Goal: Transaction & Acquisition: Book appointment/travel/reservation

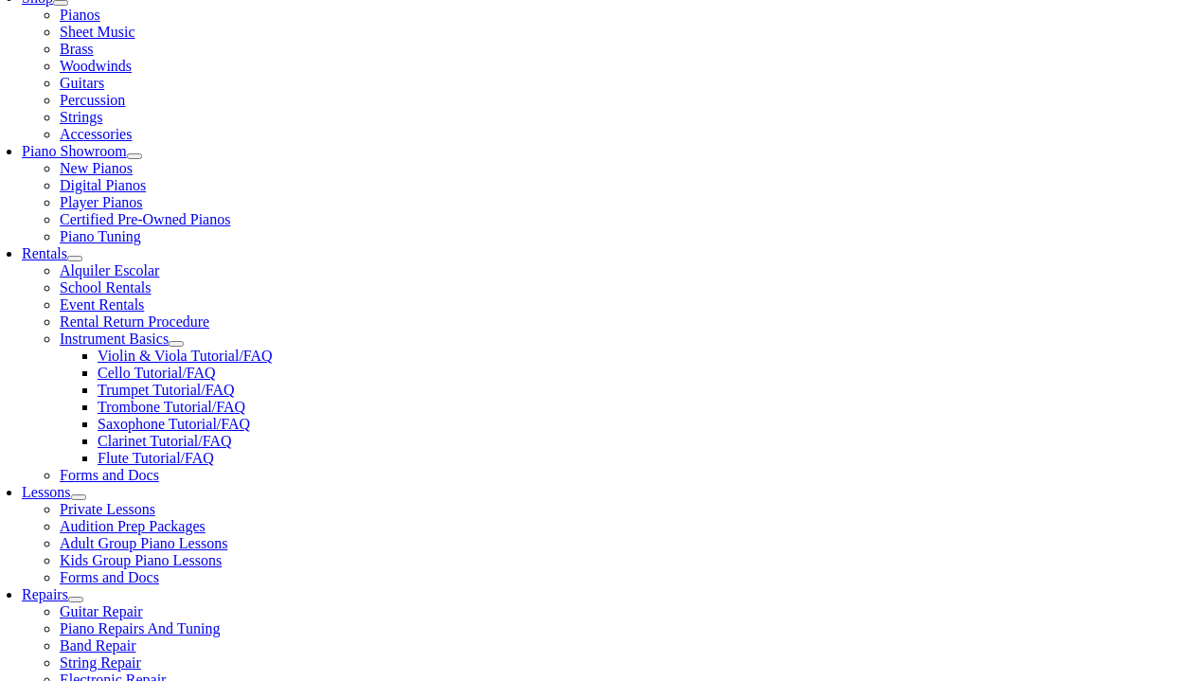
scroll to position [450, 0]
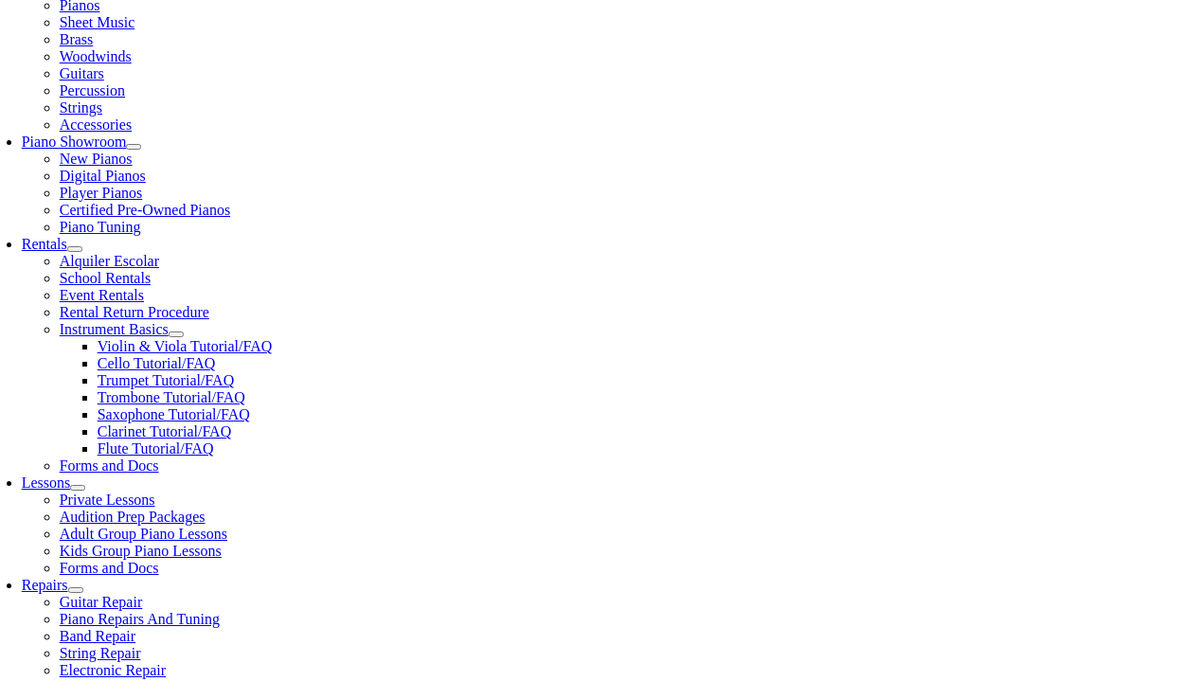
scroll to position [805, 0]
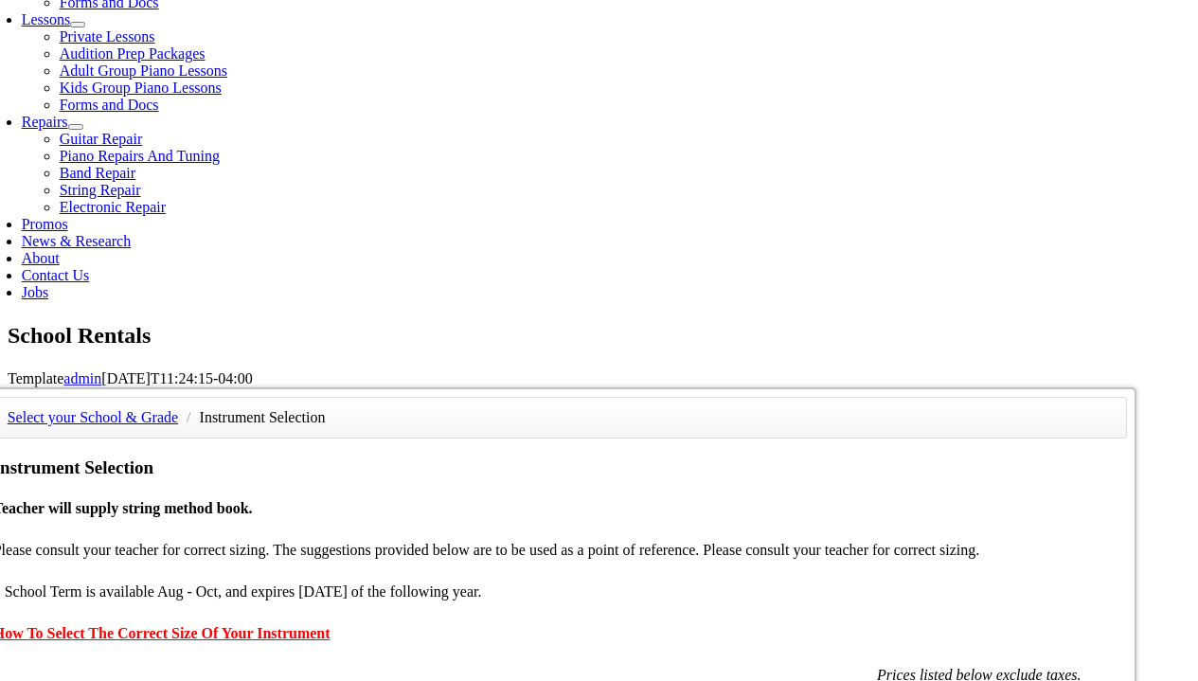
scroll to position [914, 0]
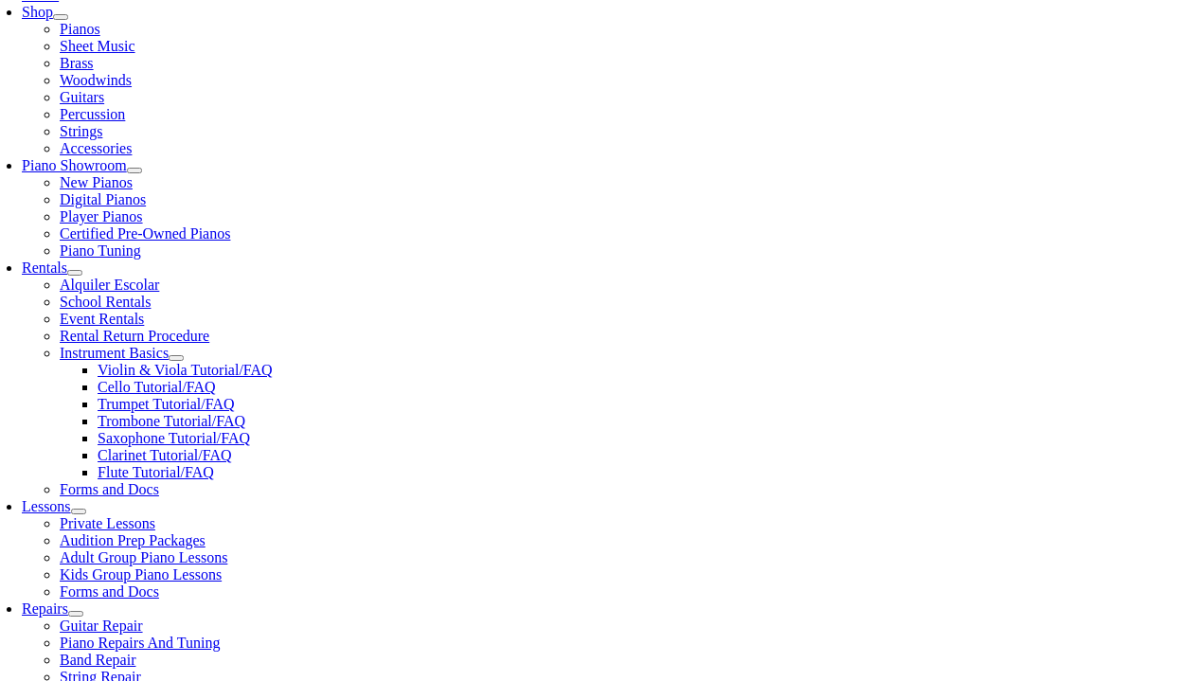
scroll to position [428, 0]
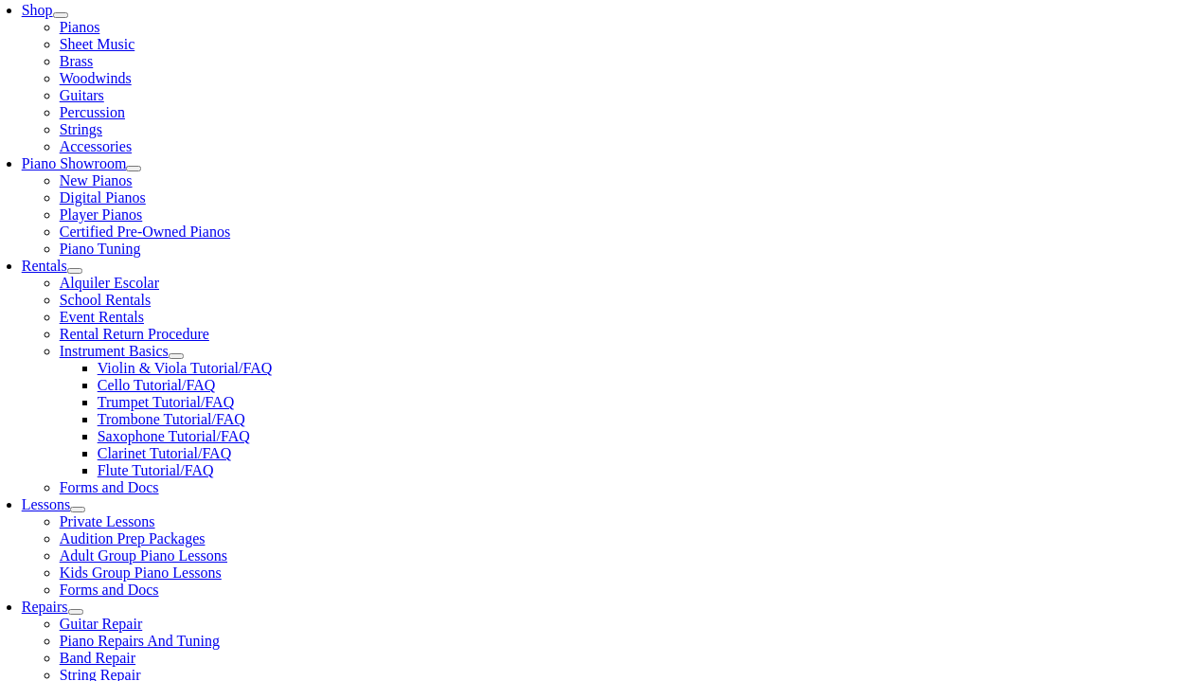
checkbox input"] "true"
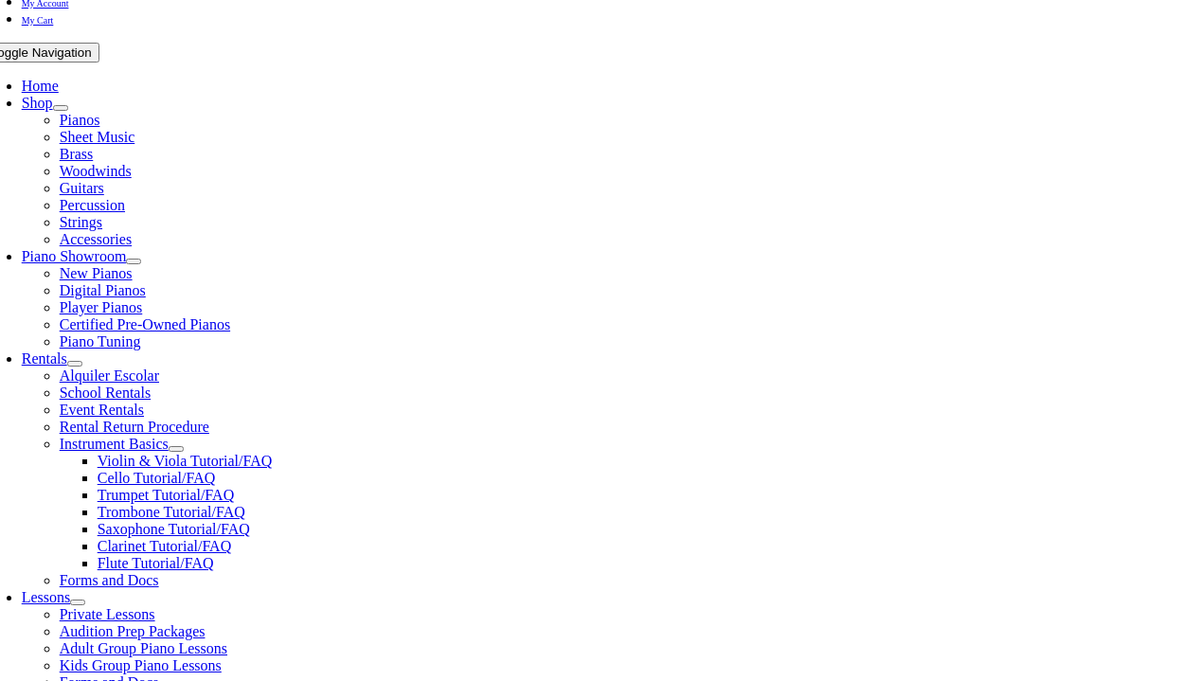
scroll to position [337, 0]
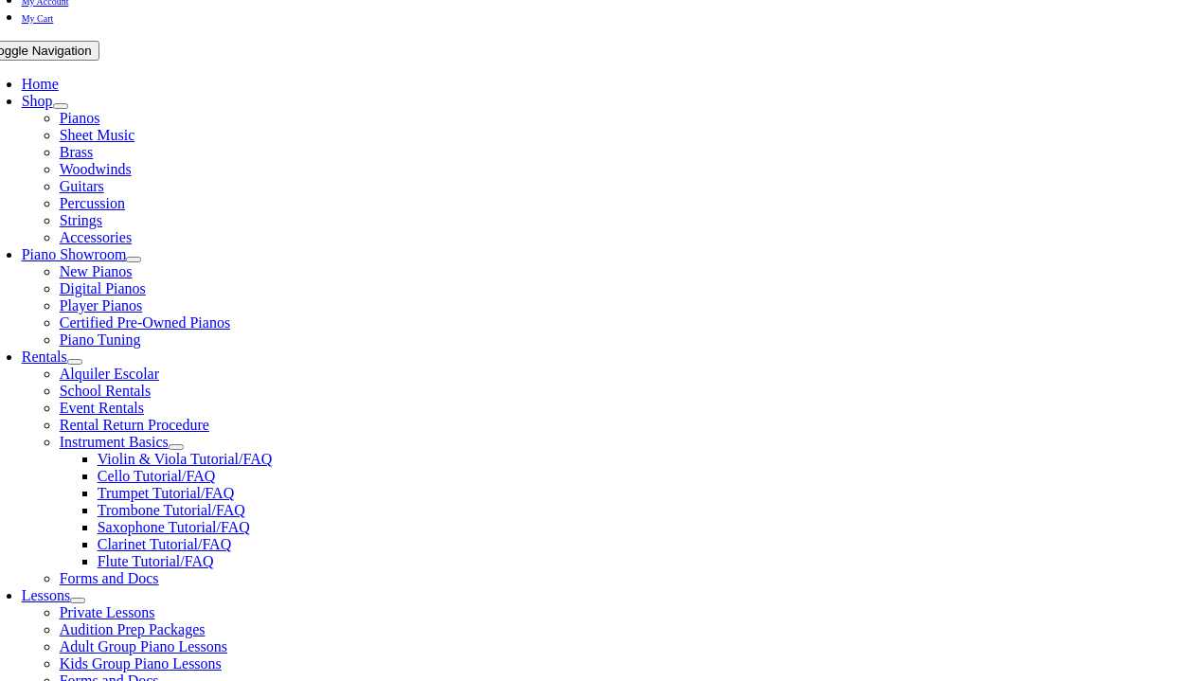
type input "1"
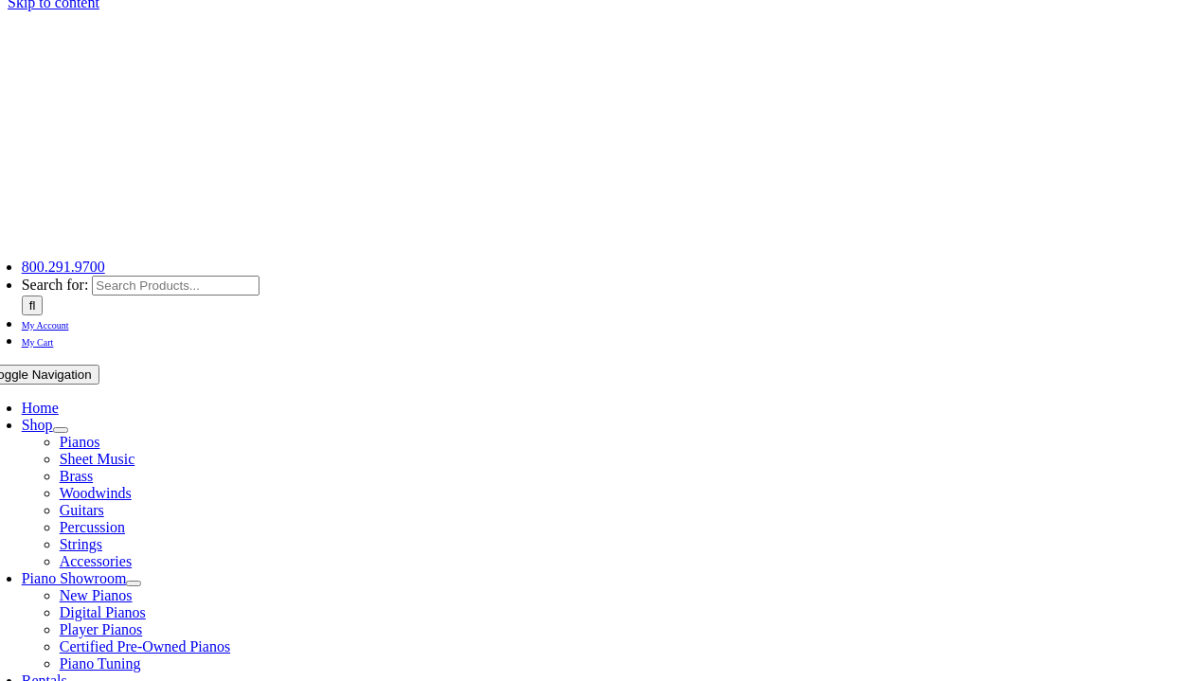
scroll to position [0, 0]
